Goal: Transaction & Acquisition: Purchase product/service

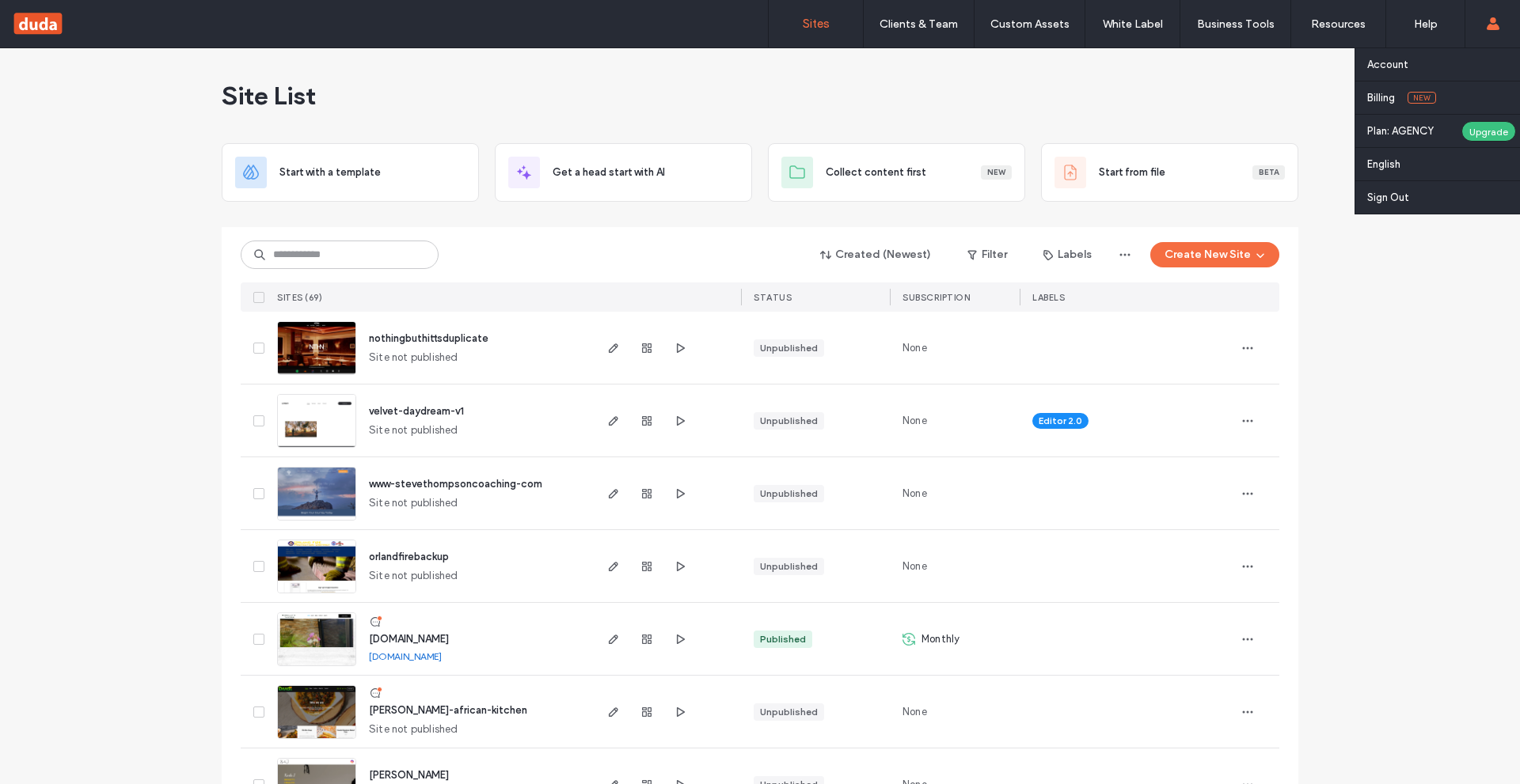
click at [1493, 22] on use at bounding box center [1492, 24] width 13 height 13
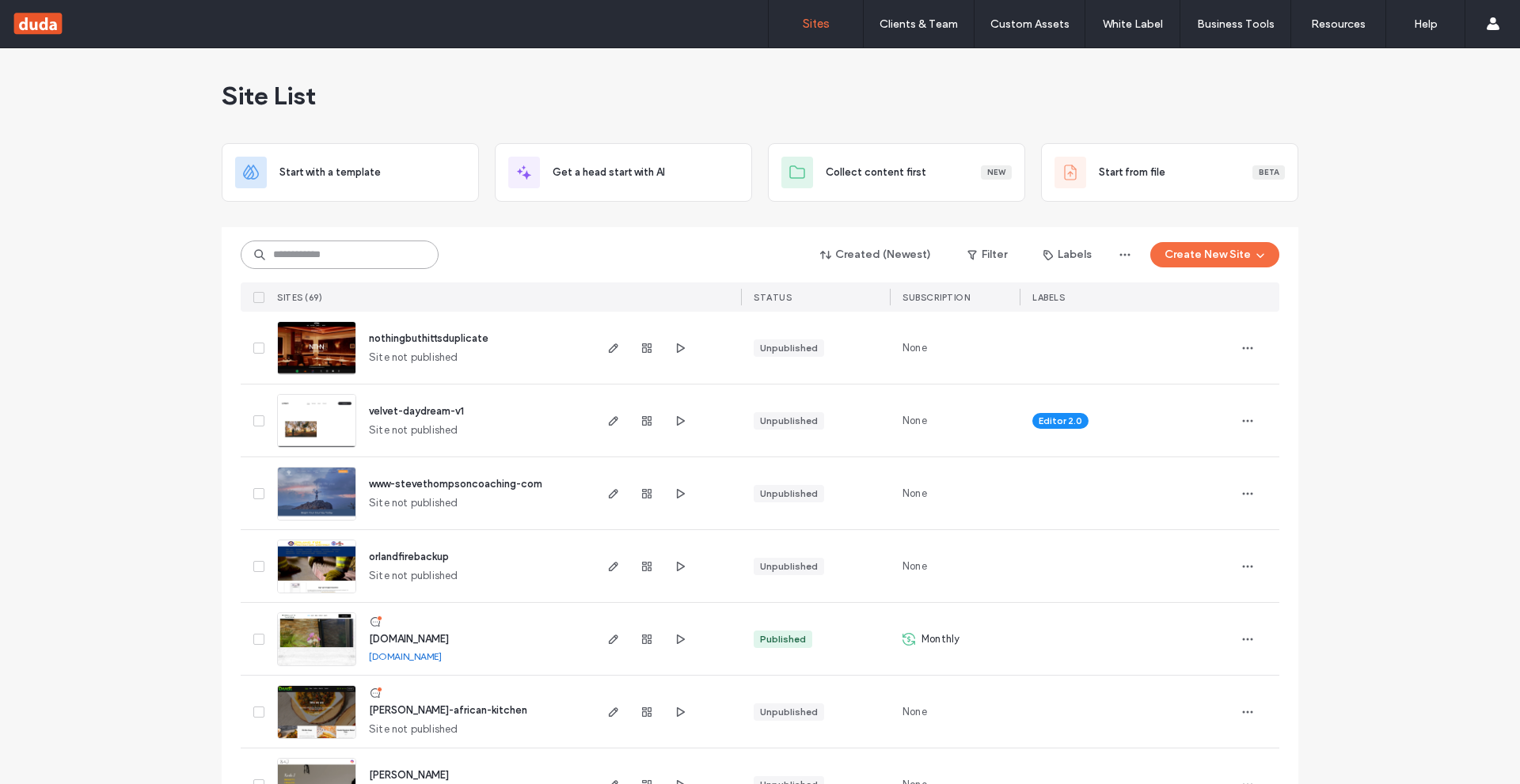
click at [404, 251] on input at bounding box center [340, 255] width 198 height 29
paste input "********"
type input "********"
click at [490, 228] on div "******** Created (Newest) Filter Labels Create New Site SITES (69) STATUS SUBSC…" at bounding box center [760, 269] width 1039 height 85
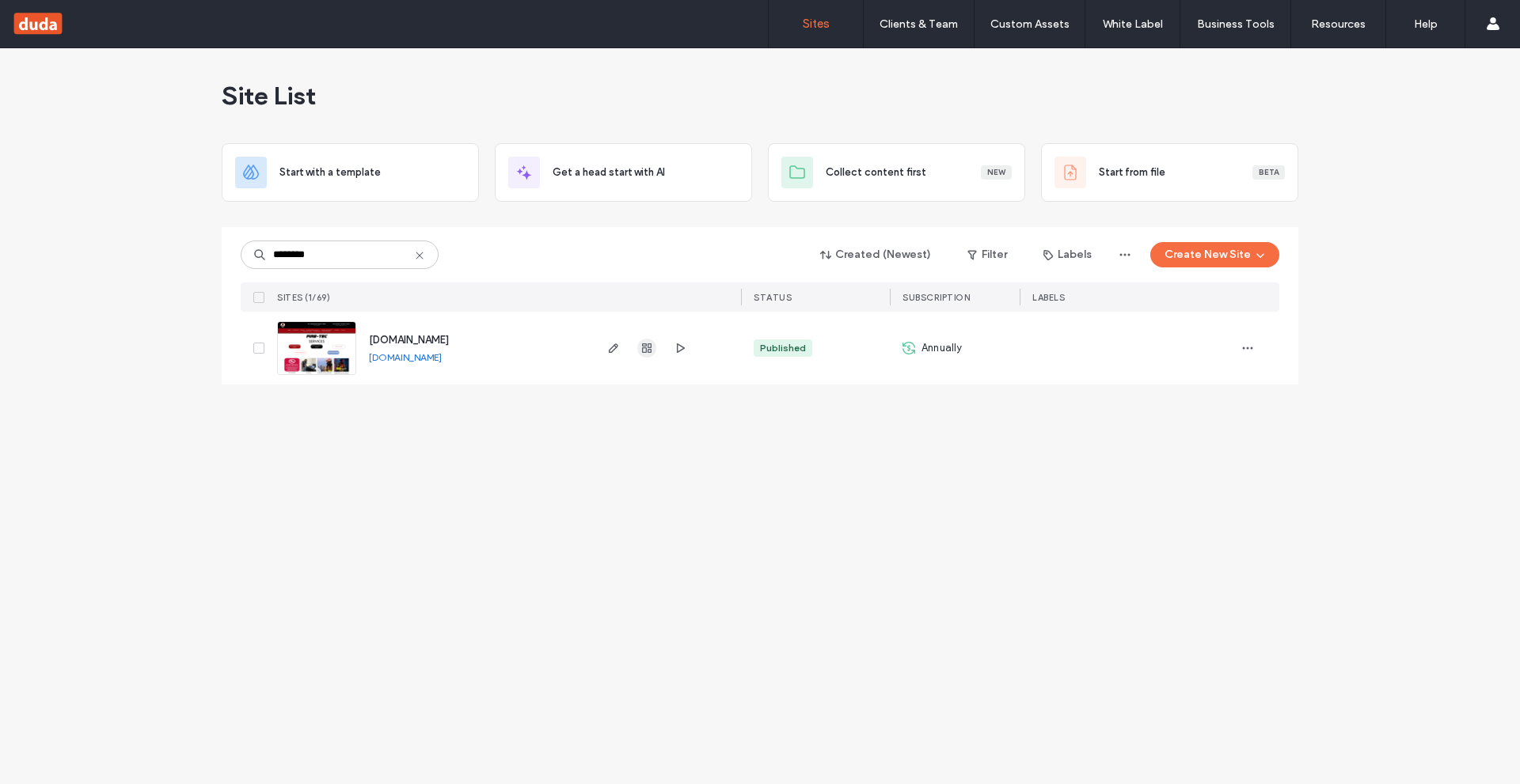
click at [646, 345] on use "button" at bounding box center [647, 348] width 9 height 9
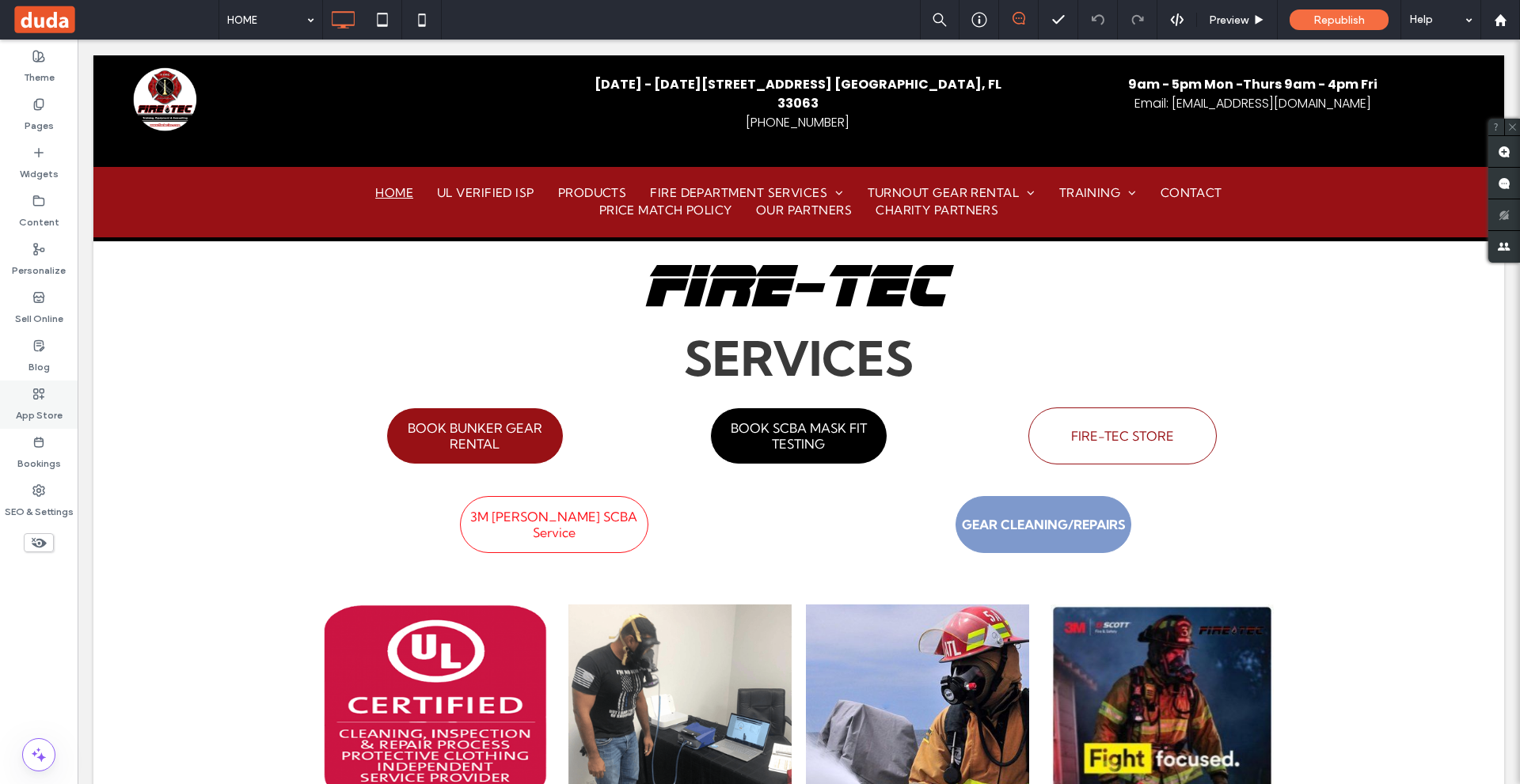
click at [25, 405] on label "App Store" at bounding box center [39, 411] width 47 height 22
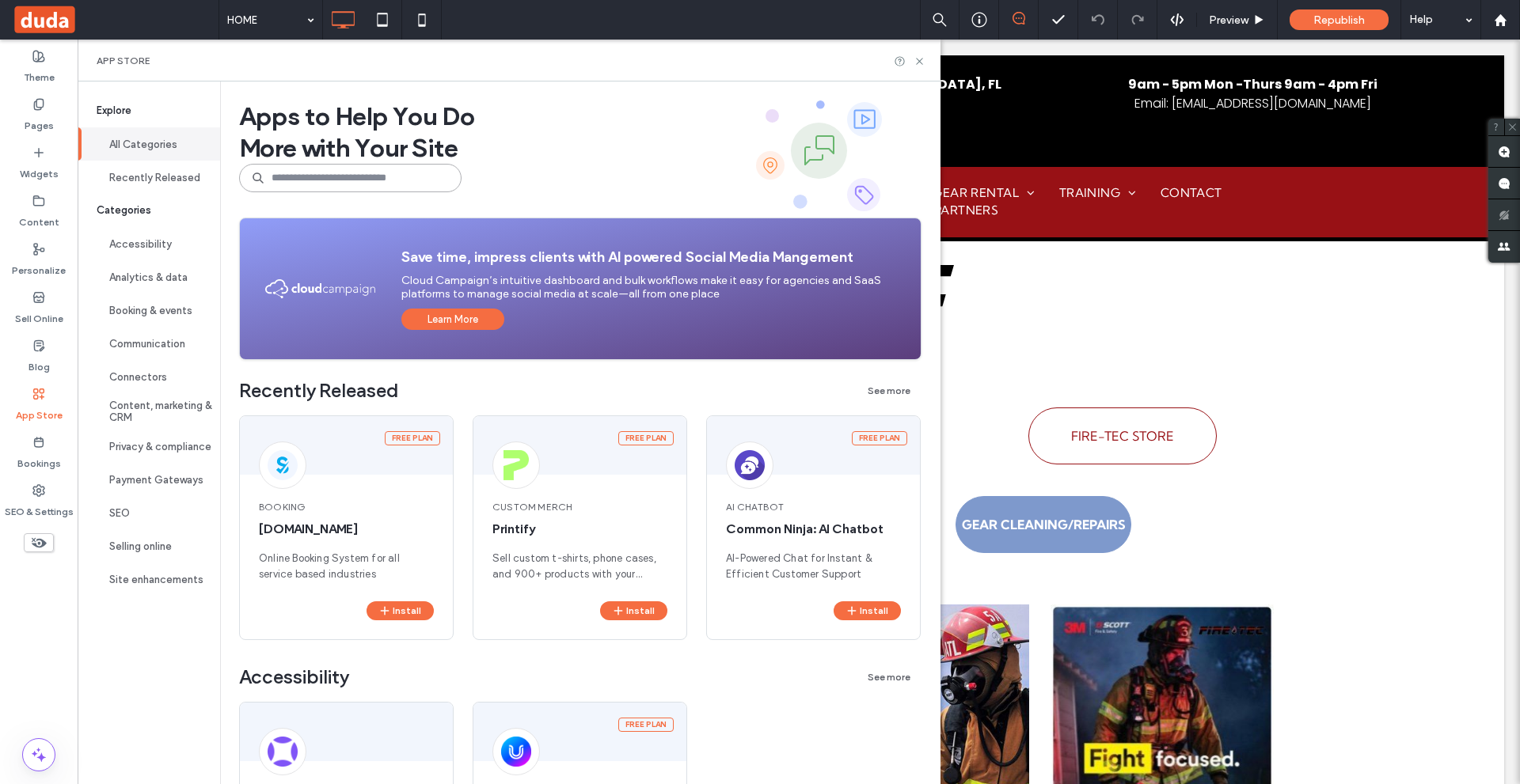
click at [281, 186] on input at bounding box center [350, 178] width 223 height 29
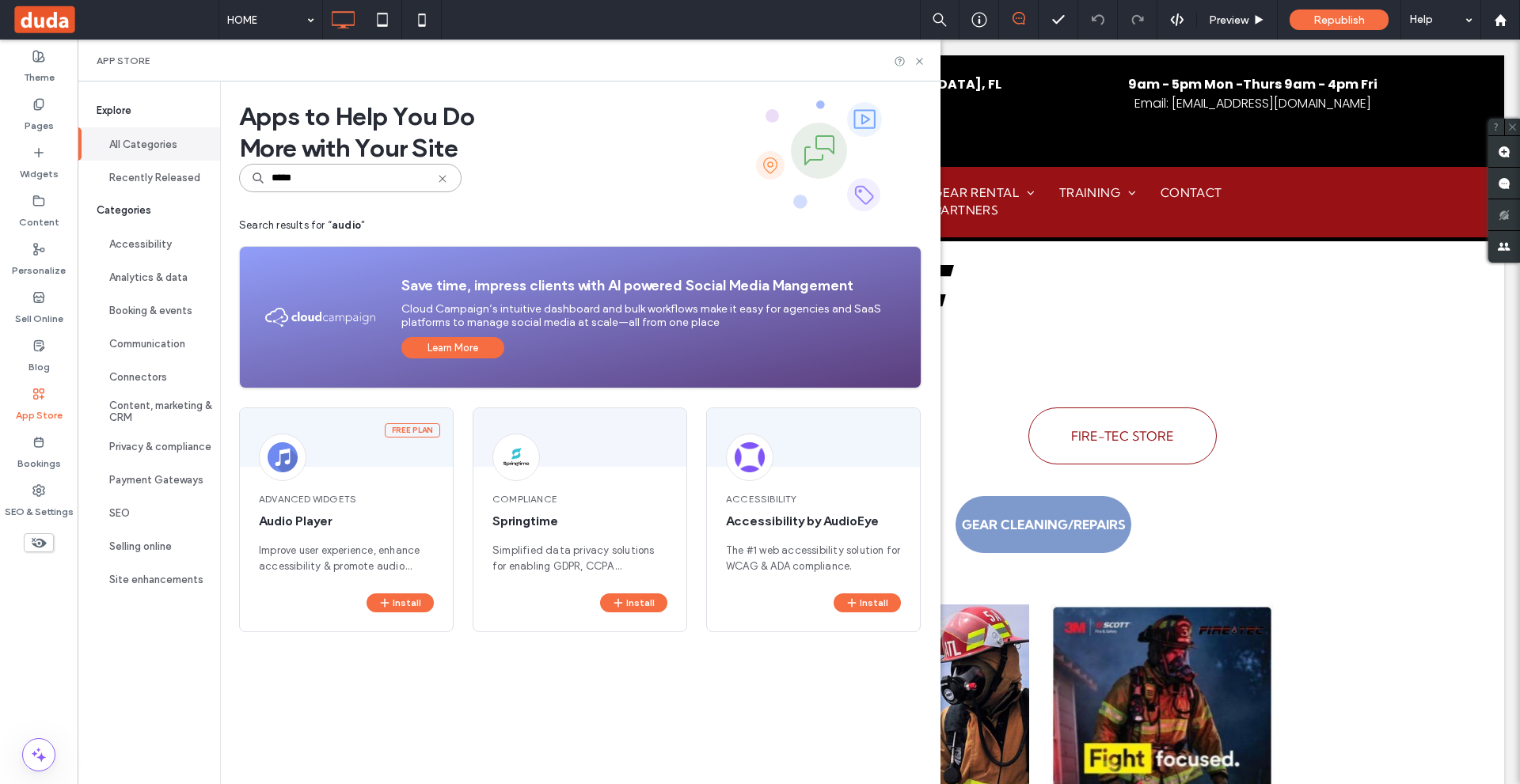
type input "*****"
click at [860, 604] on button "Install" at bounding box center [867, 603] width 67 height 19
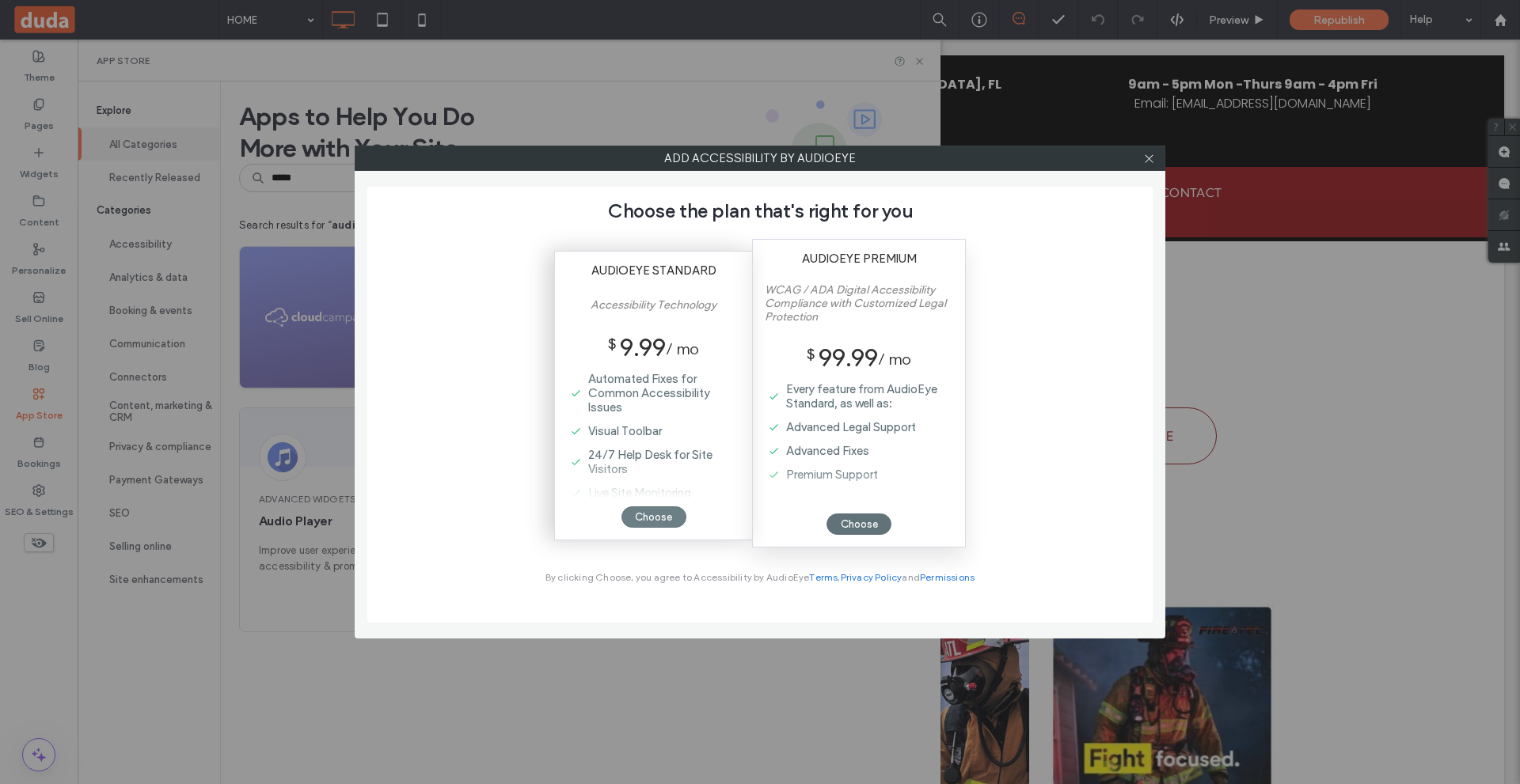
click at [654, 523] on div "Choose" at bounding box center [653, 516] width 65 height 21
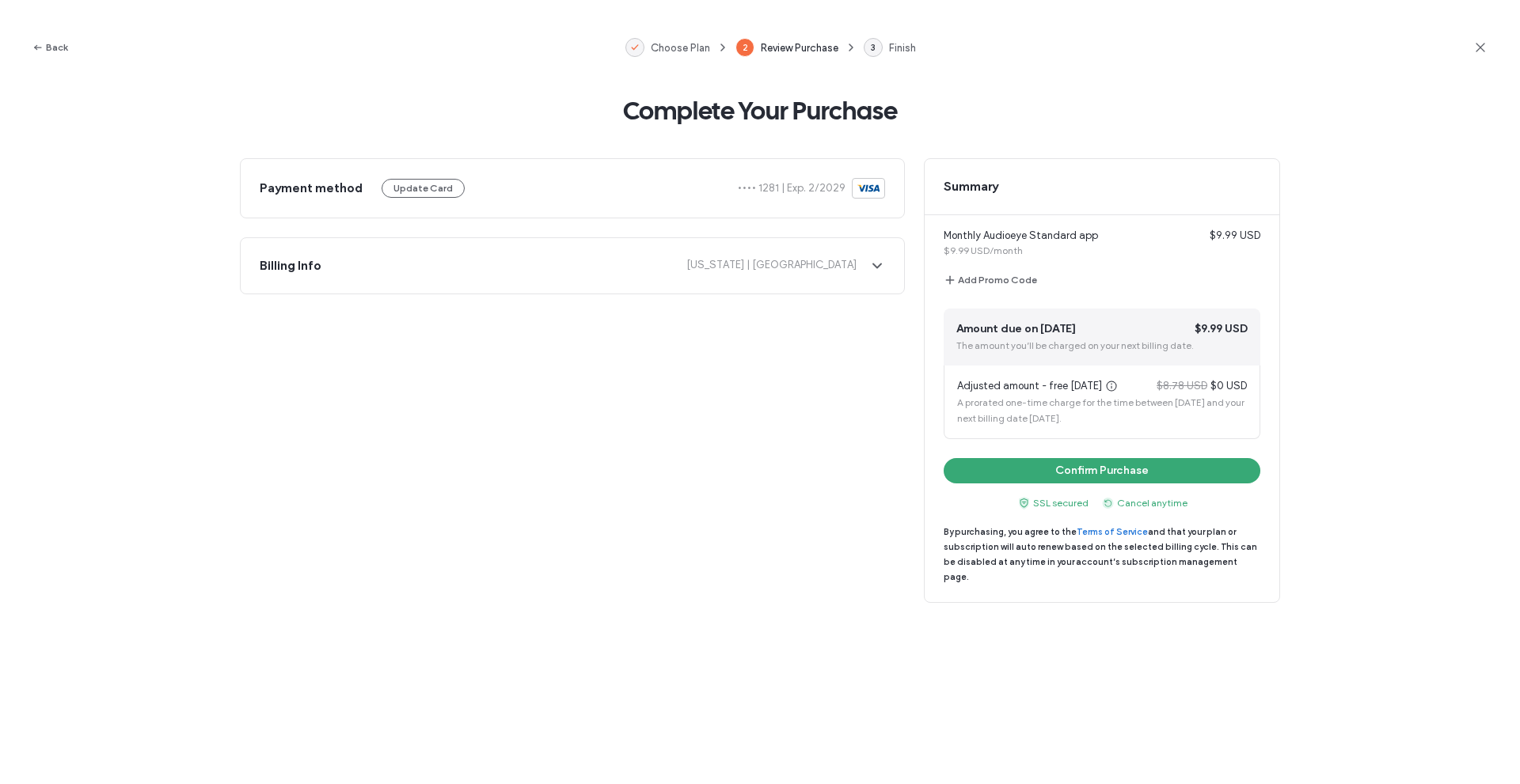
click at [1072, 389] on span "Adjusted amount - free today" at bounding box center [1037, 386] width 160 height 16
click at [1071, 389] on span "Adjusted amount - free today" at bounding box center [1037, 386] width 160 height 16
click at [1160, 431] on div "Adjusted amount - free today $8.78 USD $0 USD A prorated one-time charge for th…" at bounding box center [1102, 403] width 317 height 74
click at [1129, 463] on button "Confirm Purchase" at bounding box center [1102, 471] width 317 height 25
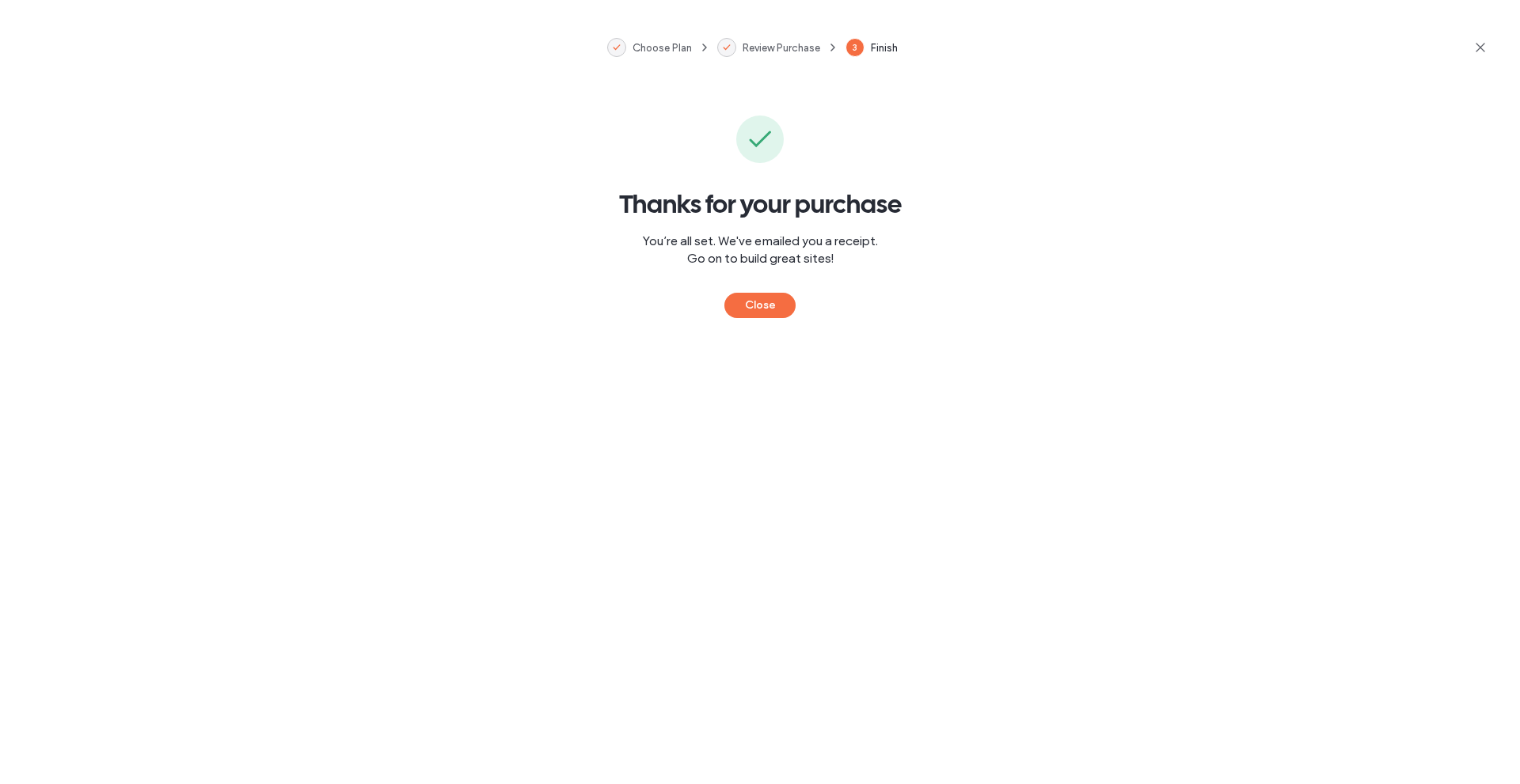
click at [768, 305] on button "Close" at bounding box center [760, 306] width 71 height 25
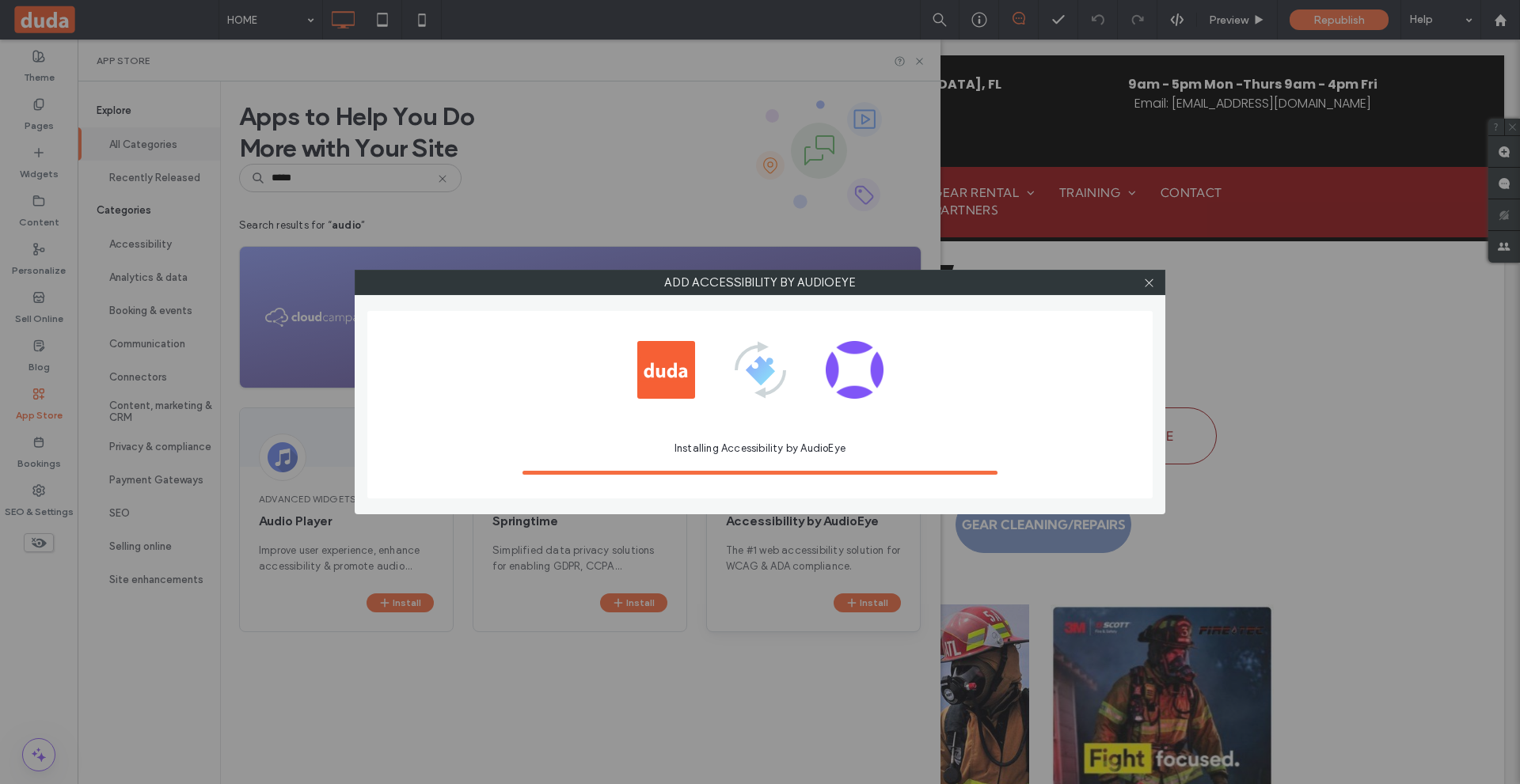
click at [1020, 352] on div "Installing Accessibility by AudioEye" at bounding box center [759, 405] width 785 height 187
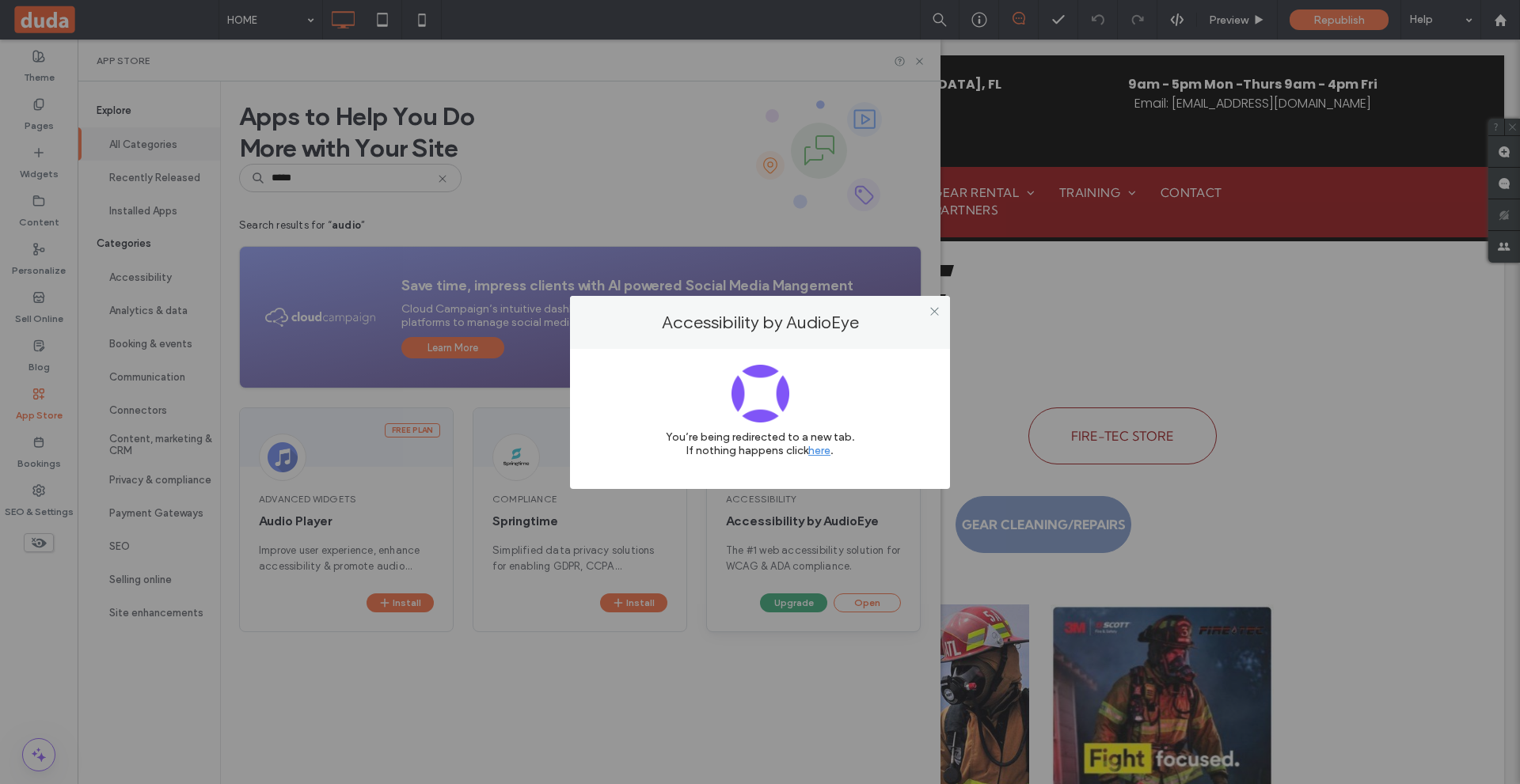
click at [927, 311] on div at bounding box center [934, 311] width 24 height 24
click at [930, 311] on icon at bounding box center [935, 311] width 12 height 12
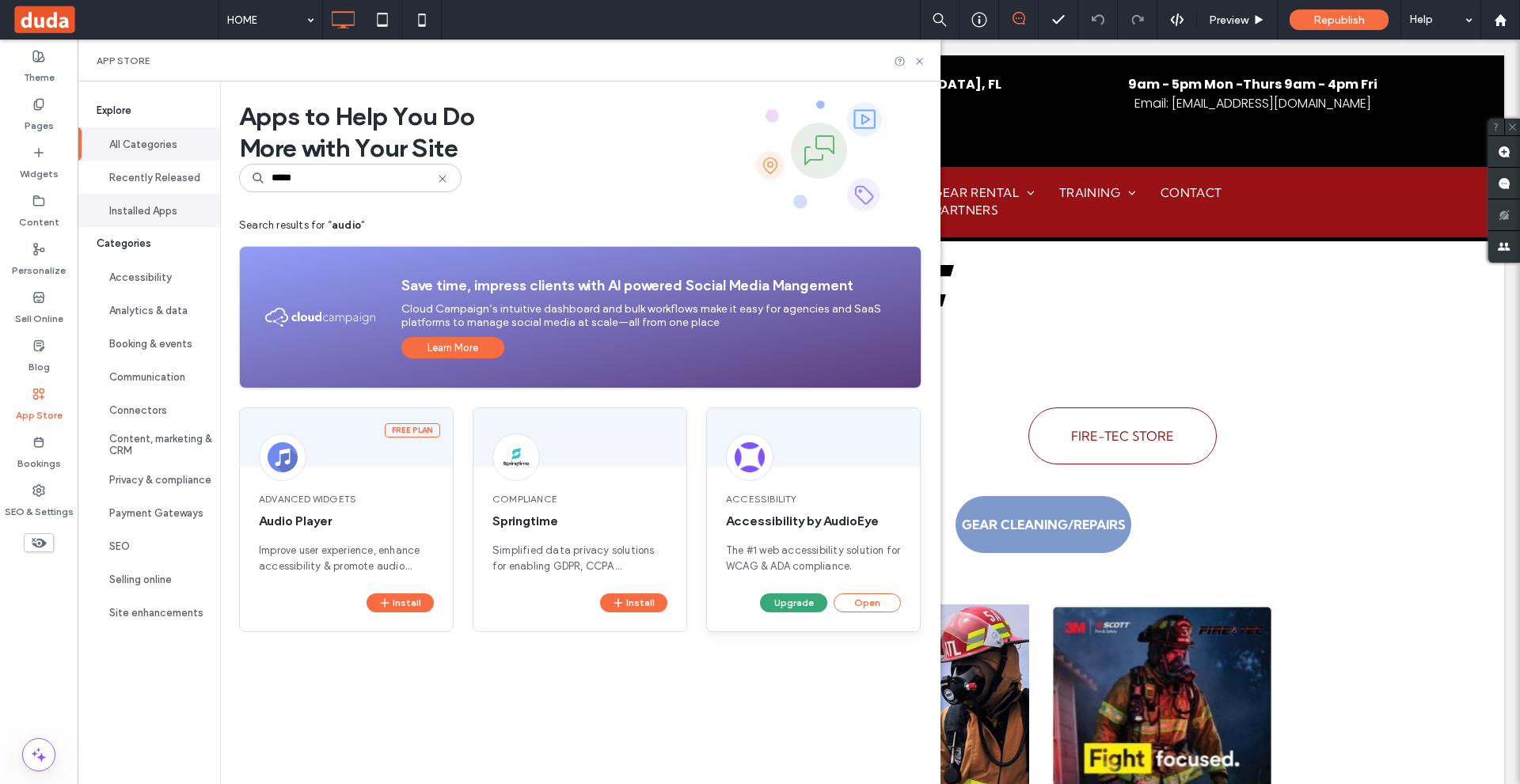
click at [154, 210] on button "Installed Apps" at bounding box center [149, 211] width 143 height 34
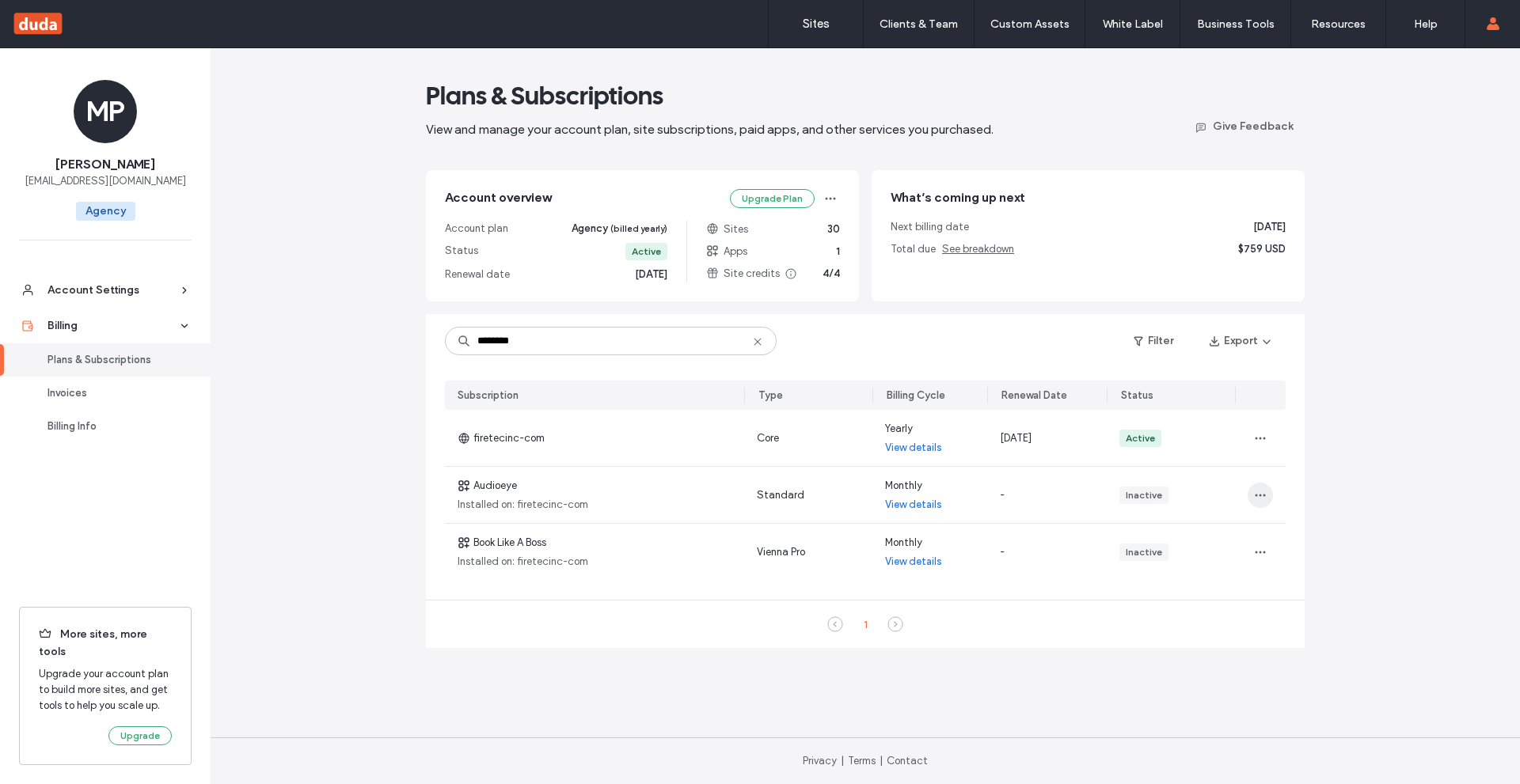
click at [1266, 487] on span "button" at bounding box center [1261, 495] width 25 height 25
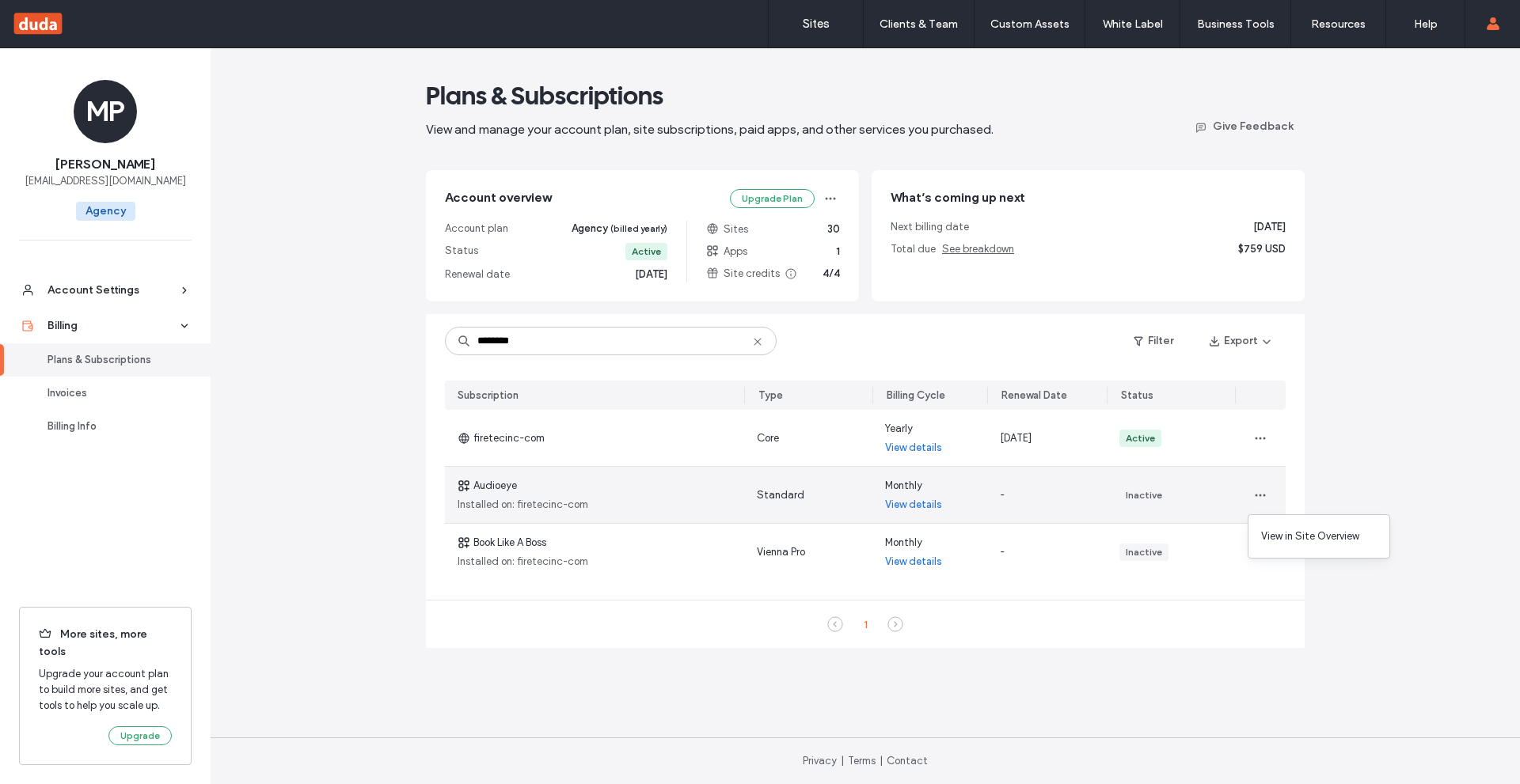
click at [1334, 444] on div "Plans & Subscriptions View and manage your account plan, site subscriptions, pa…" at bounding box center [865, 416] width 1309 height 736
click at [934, 504] on link "View details" at bounding box center [914, 504] width 57 height 16
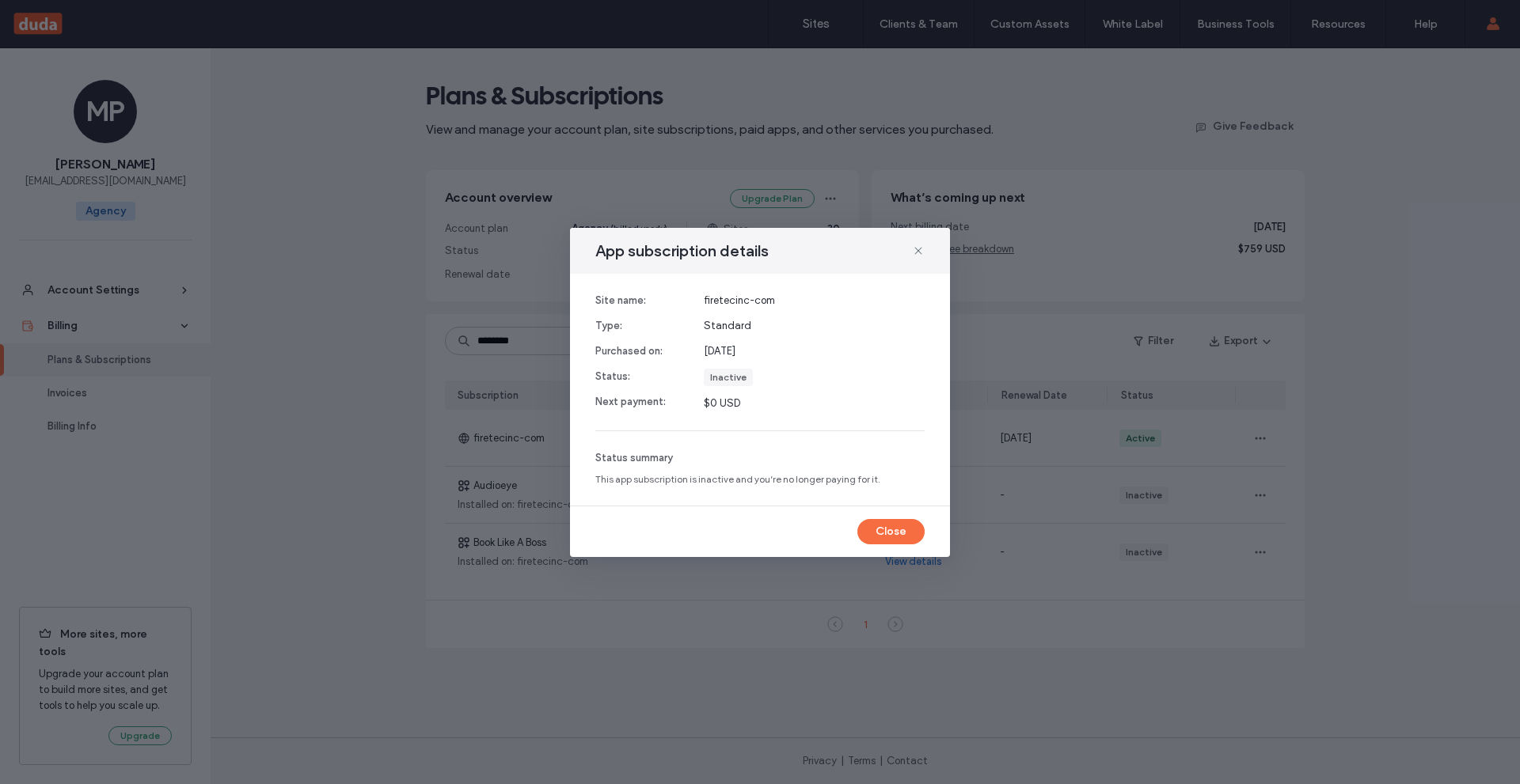
click at [920, 247] on icon at bounding box center [918, 250] width 13 height 13
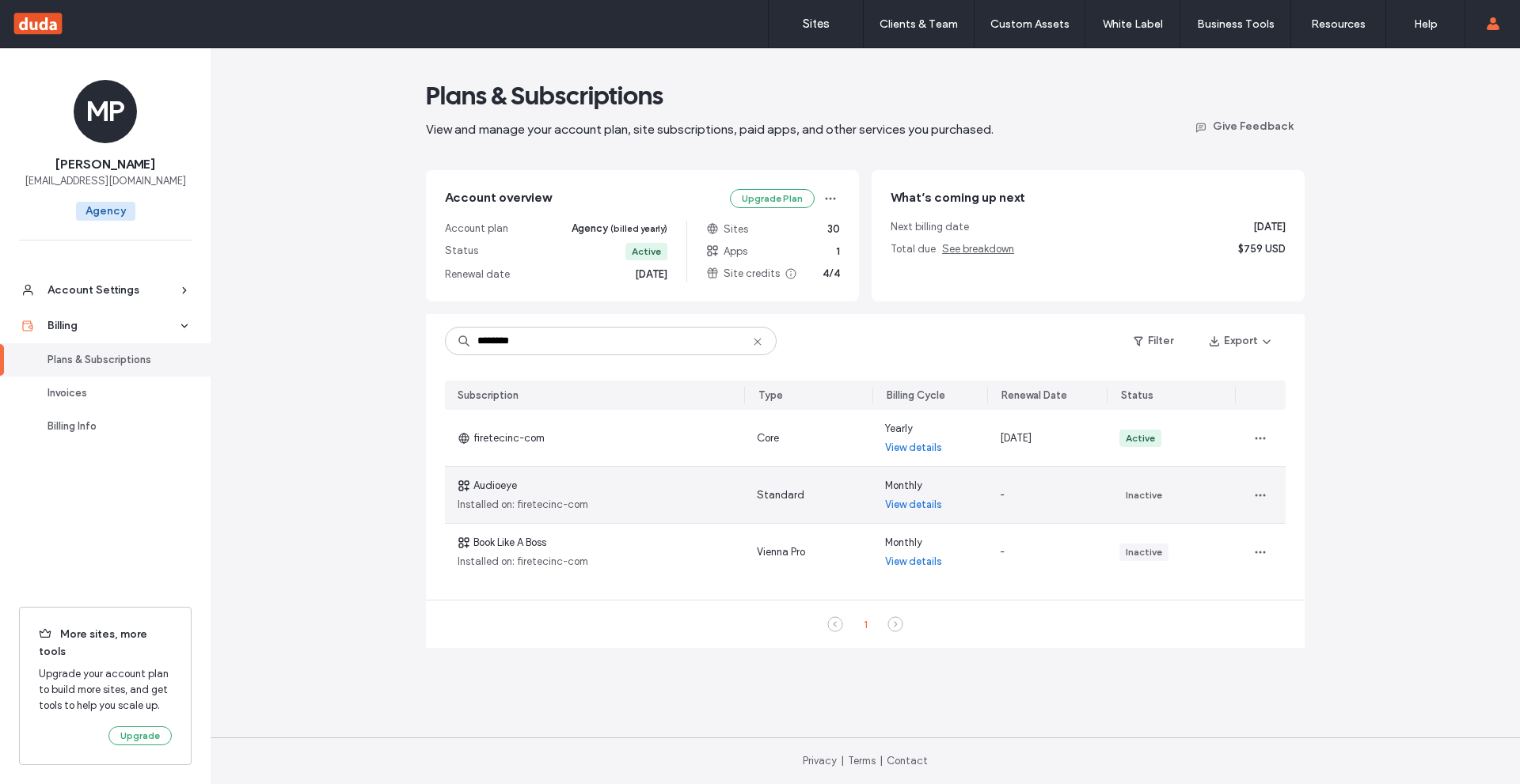
click at [910, 504] on link "View details" at bounding box center [914, 504] width 57 height 16
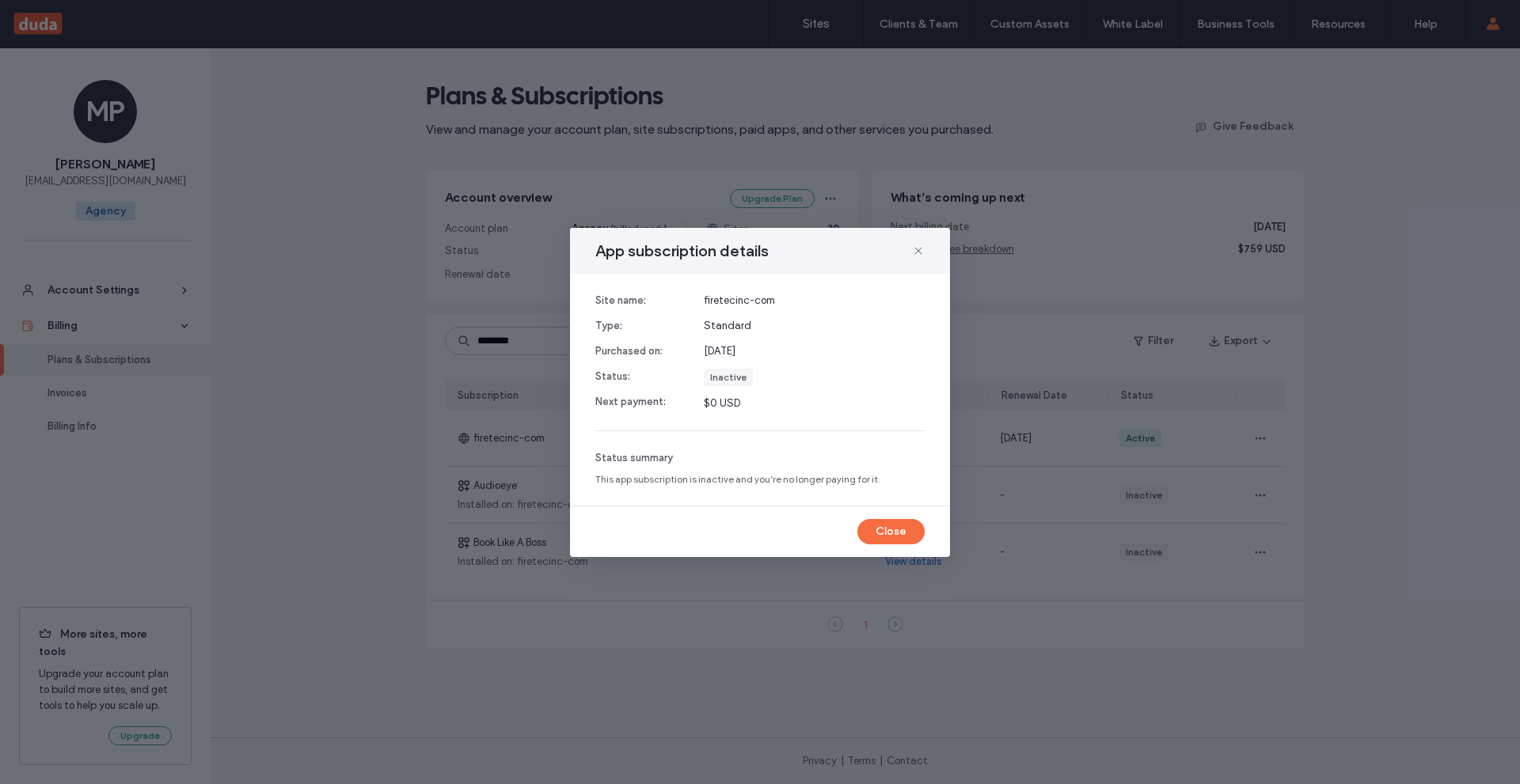
click at [1093, 354] on div "App subscription details Site name: Type: Purchased on: Status: Next payment: f…" at bounding box center [760, 392] width 1520 height 784
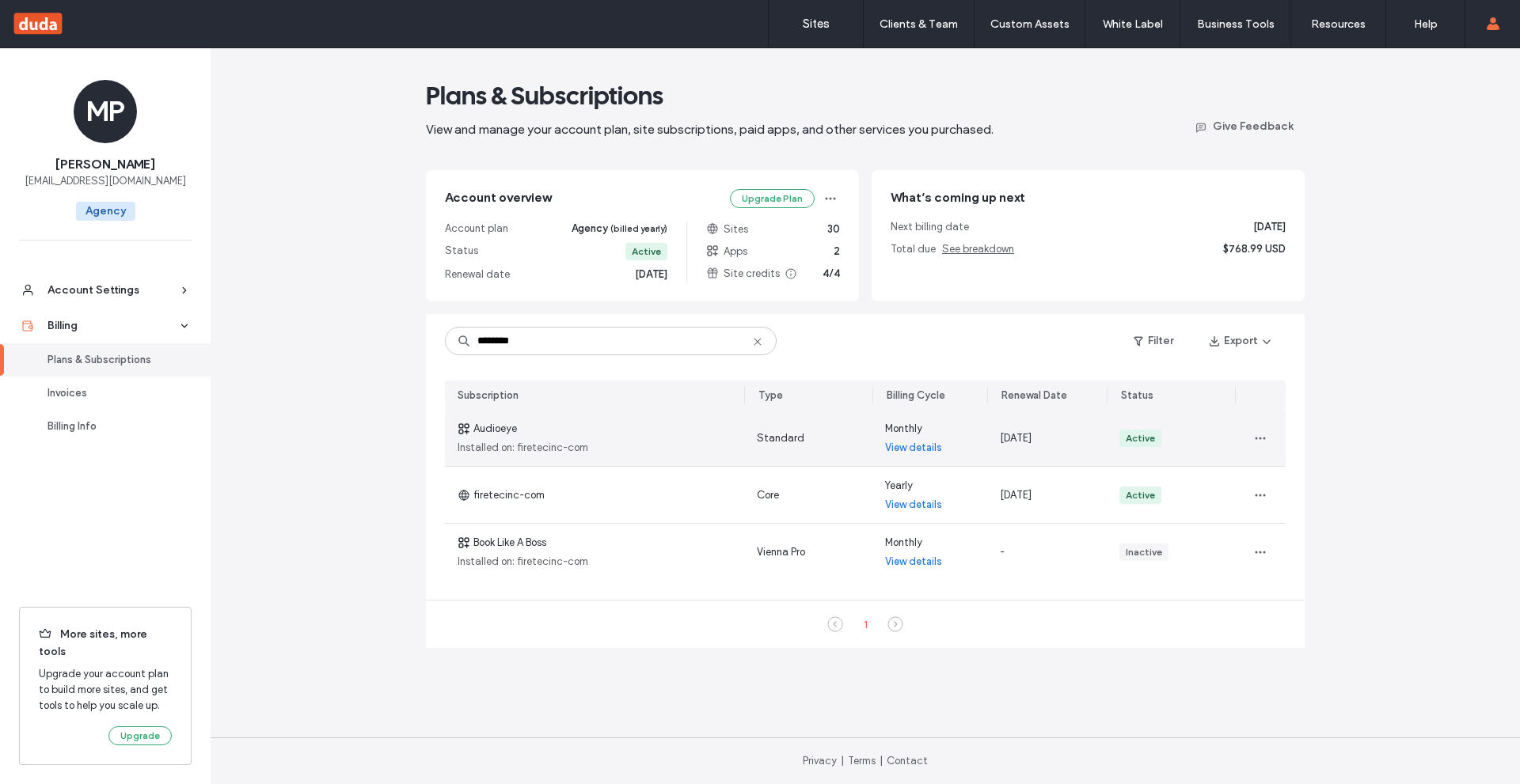
click at [928, 449] on link "View details" at bounding box center [914, 447] width 57 height 16
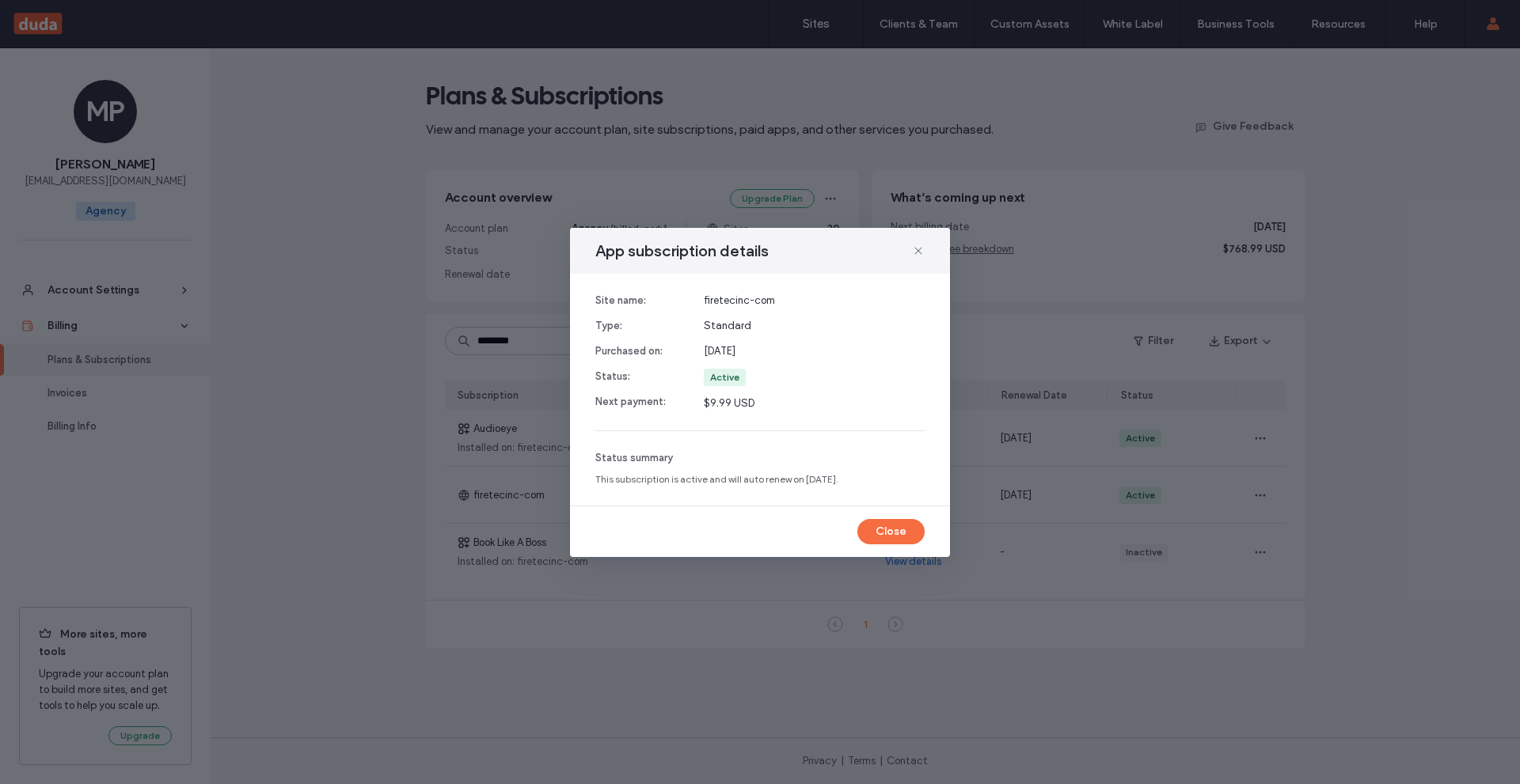
drag, startPoint x: 917, startPoint y: 250, endPoint x: 909, endPoint y: 259, distance: 12.0
click at [917, 250] on icon at bounding box center [918, 250] width 13 height 13
